Goal: Transaction & Acquisition: Subscribe to service/newsletter

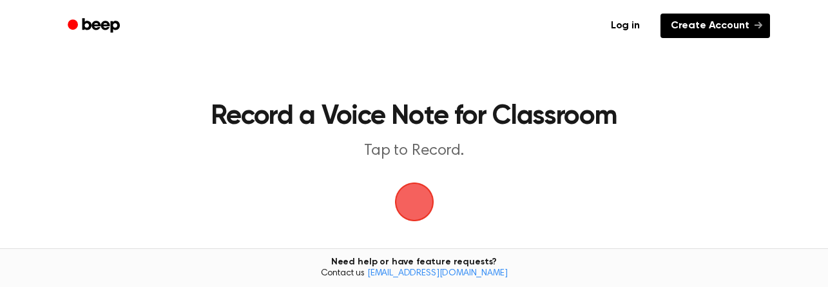
click at [701, 23] on link "Create Account" at bounding box center [716, 26] width 110 height 24
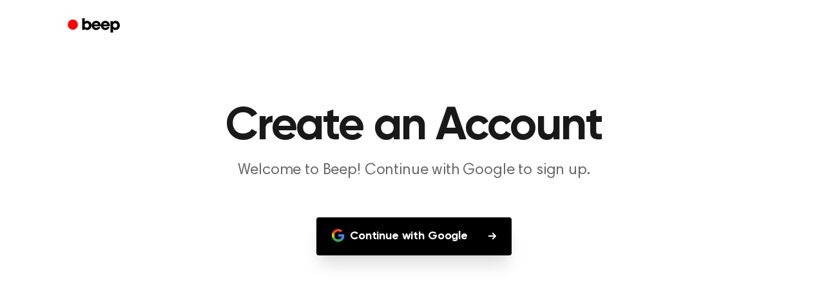
click at [484, 231] on button "Continue with Google" at bounding box center [414, 236] width 195 height 38
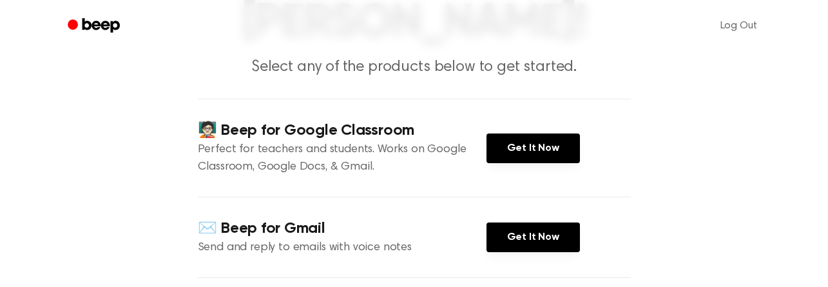
scroll to position [151, 0]
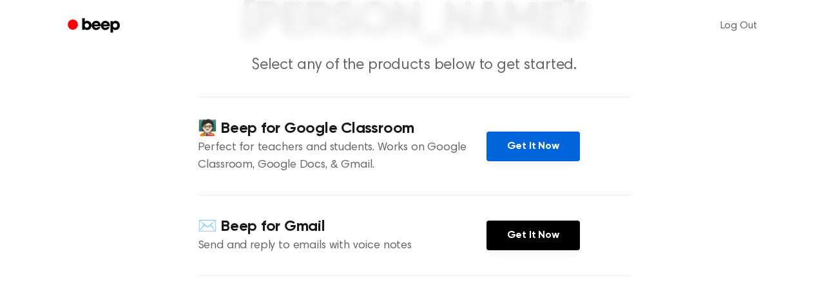
click at [538, 142] on link "Get It Now" at bounding box center [533, 147] width 93 height 30
